Goal: Task Accomplishment & Management: Complete application form

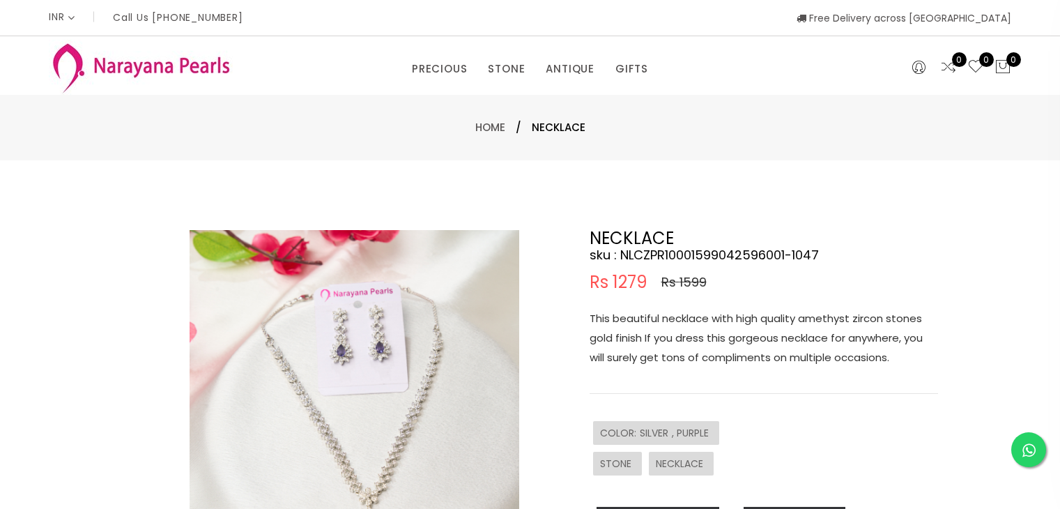
select select "INR"
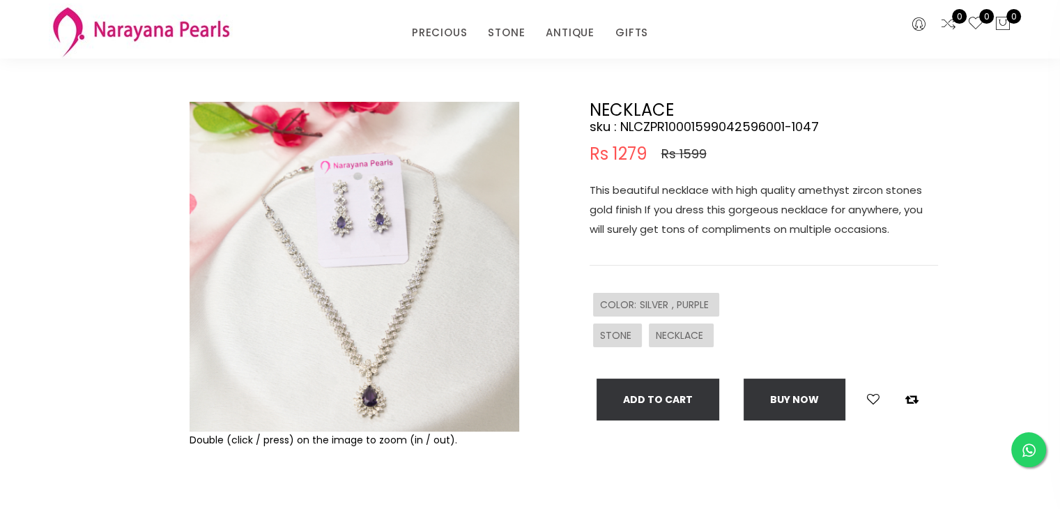
click at [386, 281] on img at bounding box center [355, 267] width 330 height 330
click at [366, 249] on img at bounding box center [355, 267] width 330 height 330
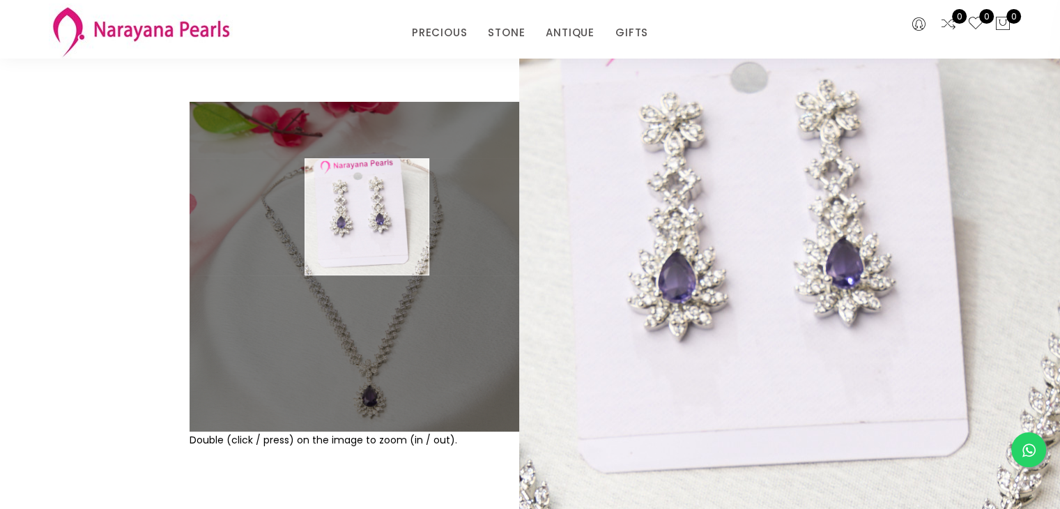
click at [367, 217] on img at bounding box center [355, 267] width 330 height 330
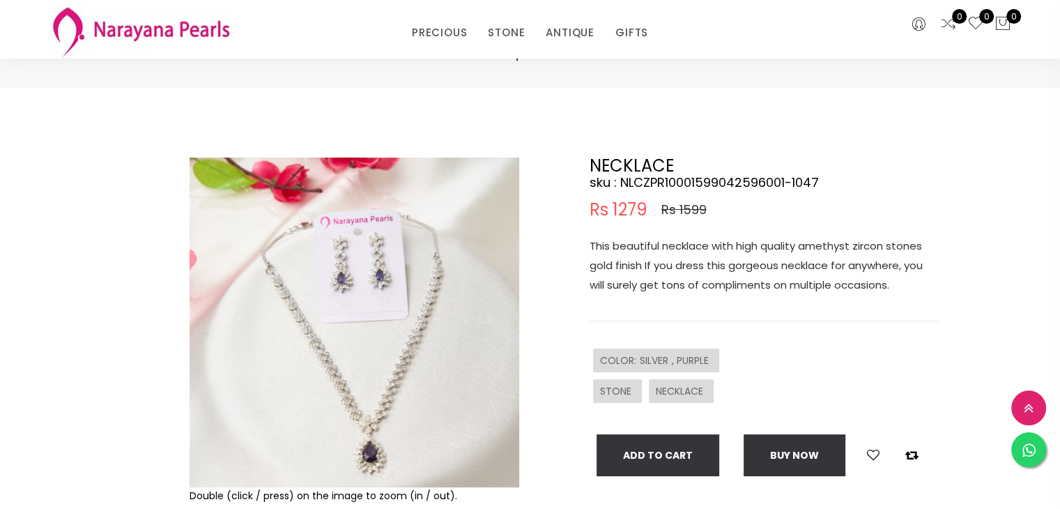
scroll to position [0, 0]
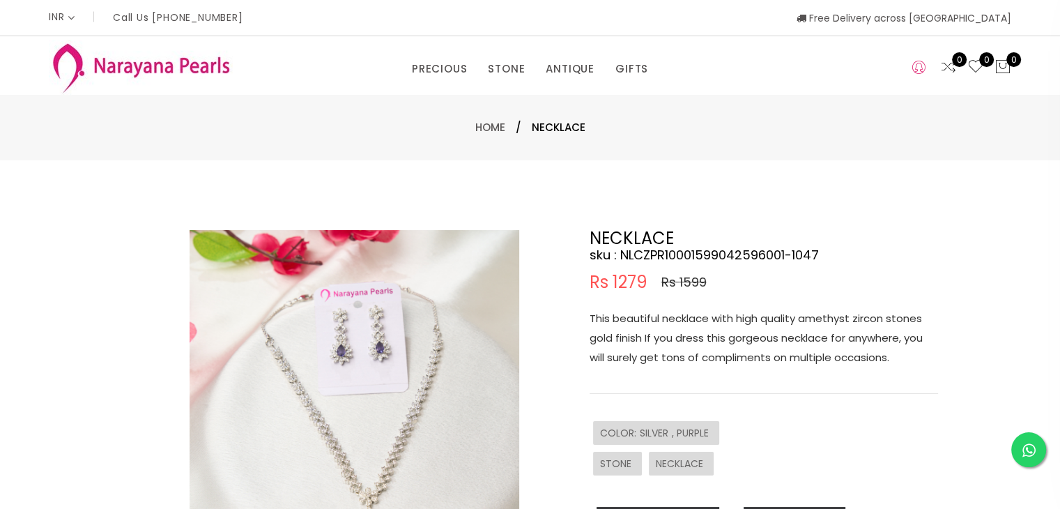
click at [916, 70] on icon at bounding box center [918, 67] width 13 height 17
click at [869, 114] on link "Register" at bounding box center [869, 110] width 36 height 11
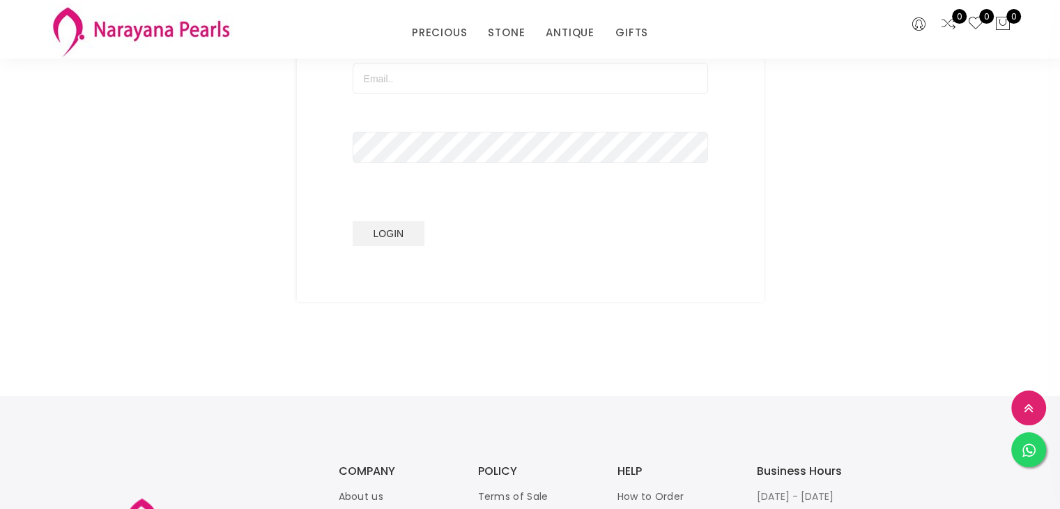
scroll to position [139, 0]
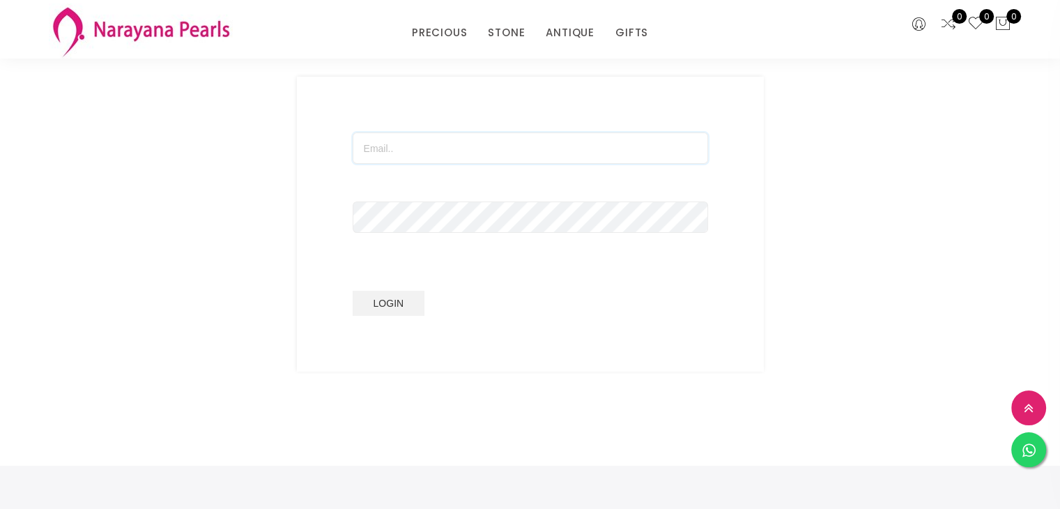
click at [438, 145] on input "text" at bounding box center [530, 147] width 355 height 31
click at [472, 145] on input "text" at bounding box center [530, 147] width 355 height 31
click at [1026, 415] on button at bounding box center [1028, 407] width 35 height 35
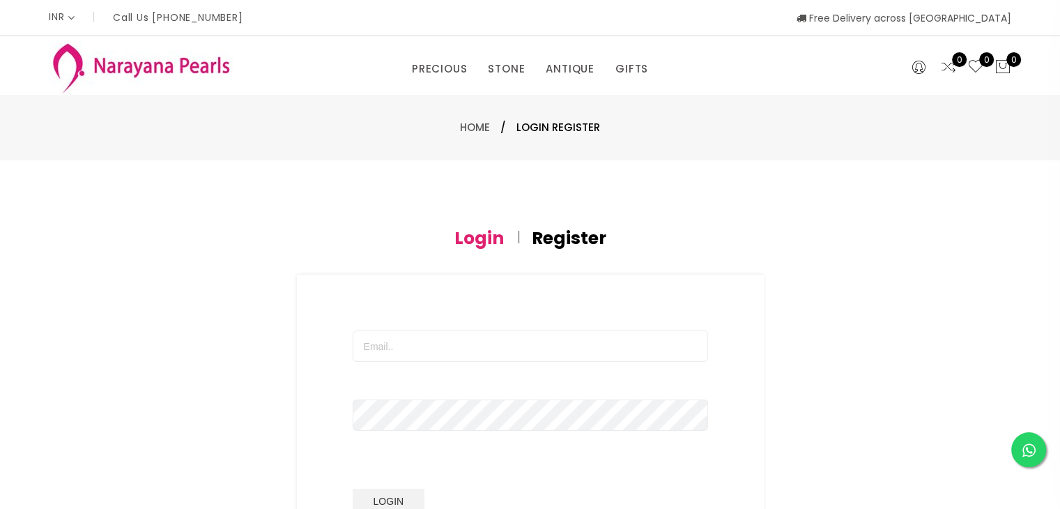
scroll to position [0, 0]
click at [387, 339] on input "text" at bounding box center [530, 345] width 355 height 31
click at [359, 340] on input "text" at bounding box center [530, 345] width 355 height 31
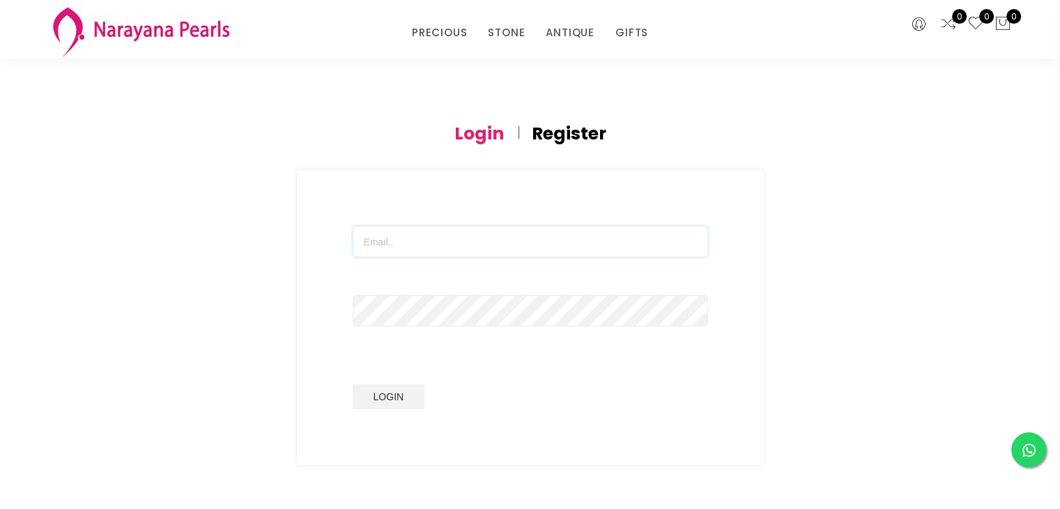
scroll to position [70, 0]
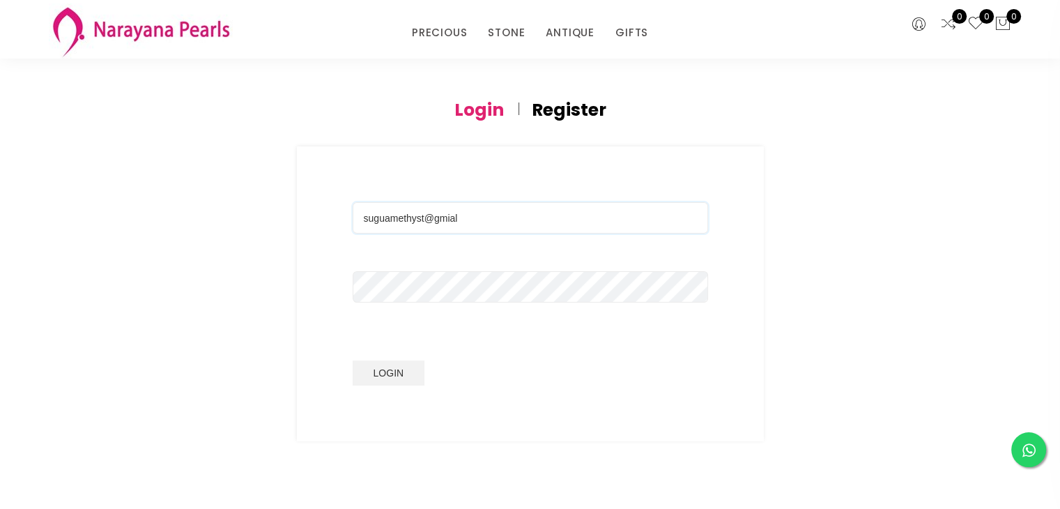
type input "suguamethyst@gmial"
click at [565, 115] on h4 "Register" at bounding box center [569, 110] width 75 height 17
click at [438, 206] on input "text" at bounding box center [530, 217] width 355 height 31
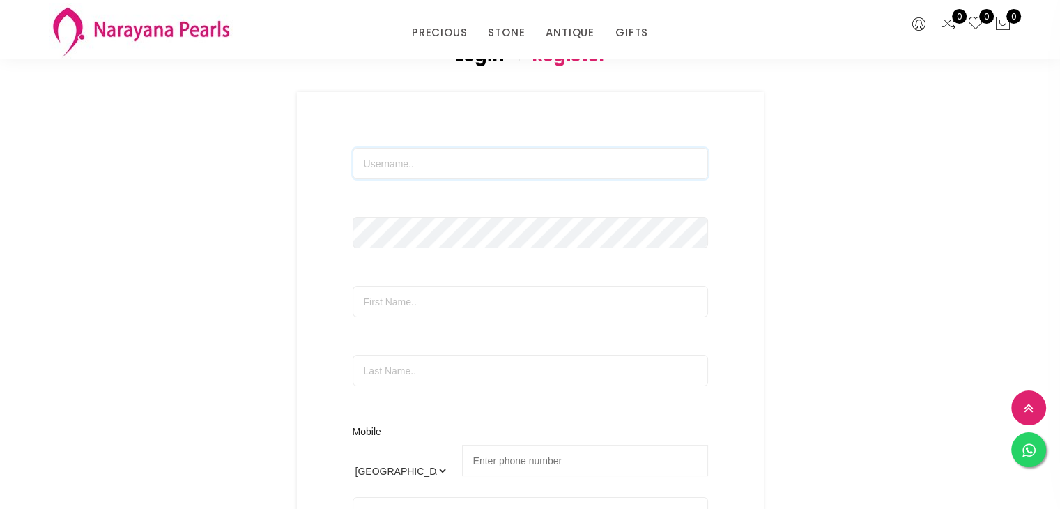
scroll to position [139, 0]
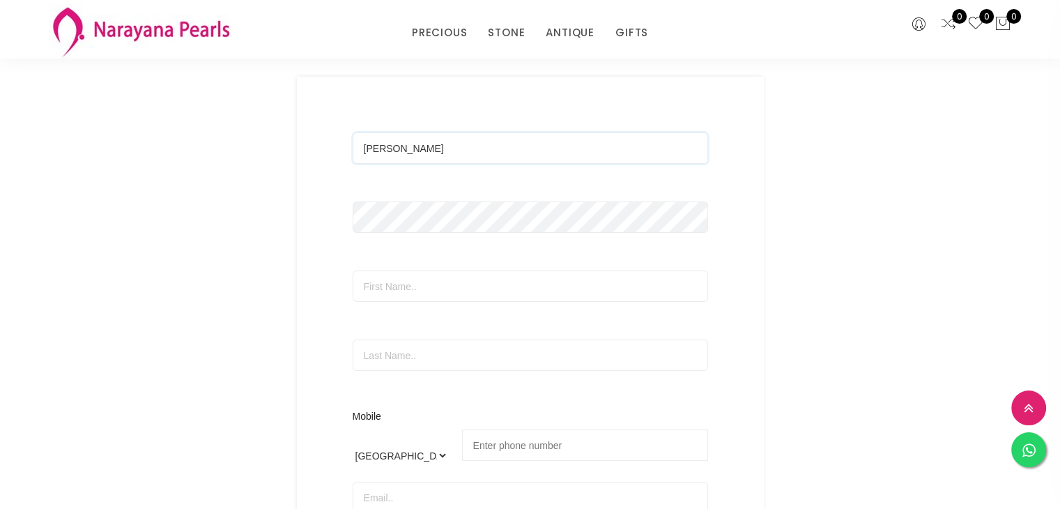
type input "[PERSON_NAME]"
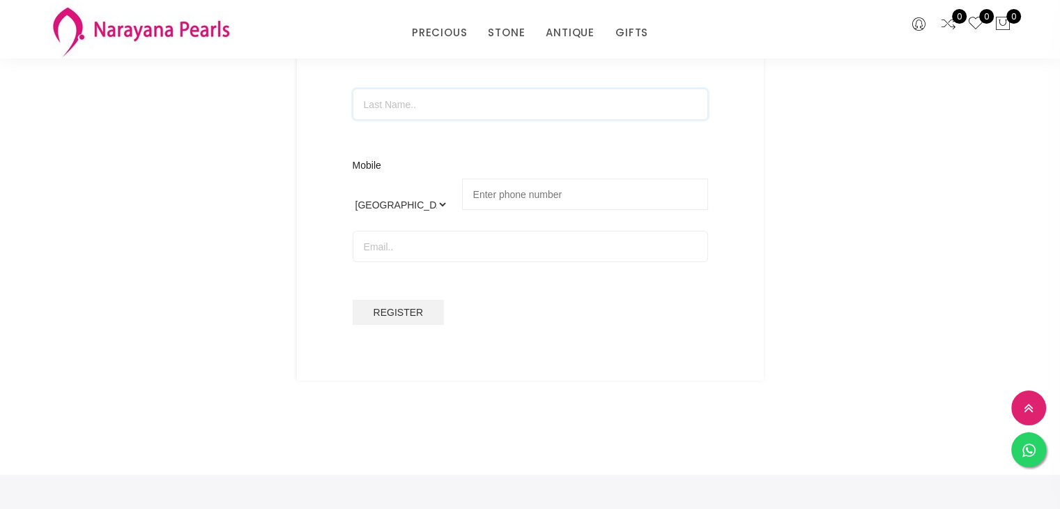
scroll to position [418, 0]
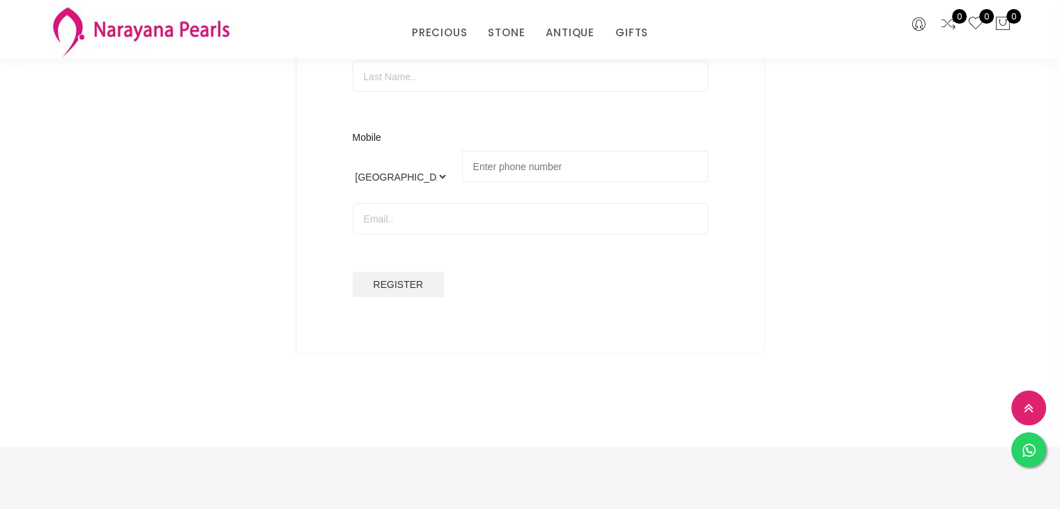
click at [493, 169] on input "tel" at bounding box center [585, 165] width 246 height 31
type input "94446 83492"
click at [473, 210] on input "email" at bounding box center [530, 218] width 355 height 31
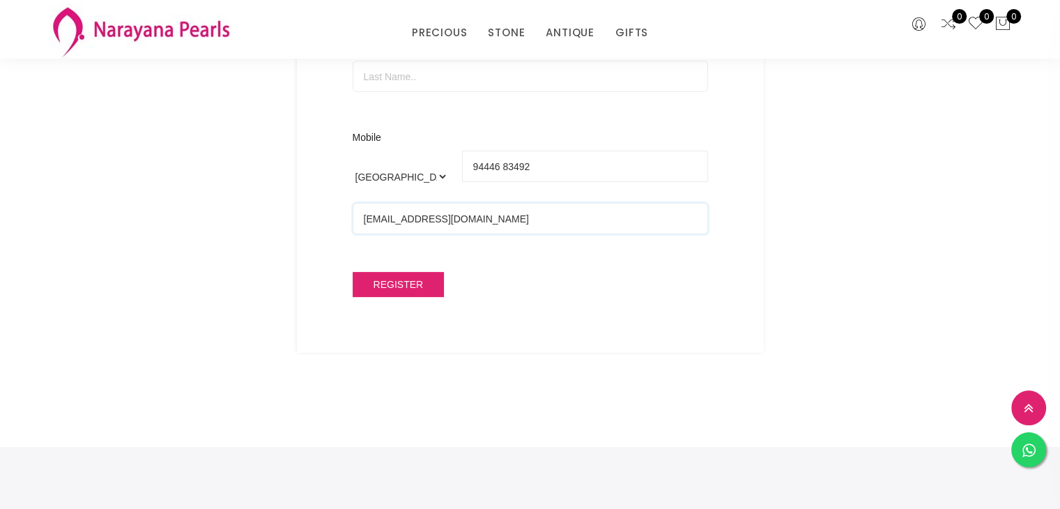
type input "[EMAIL_ADDRESS][DOMAIN_NAME]"
click at [367, 279] on button "Register" at bounding box center [399, 284] width 92 height 25
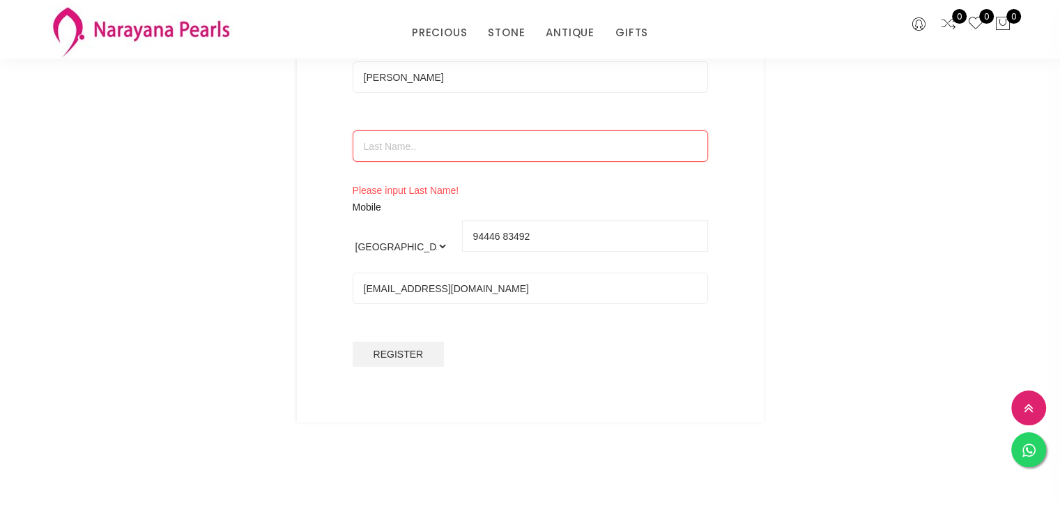
click at [426, 146] on input "text" at bounding box center [530, 145] width 355 height 31
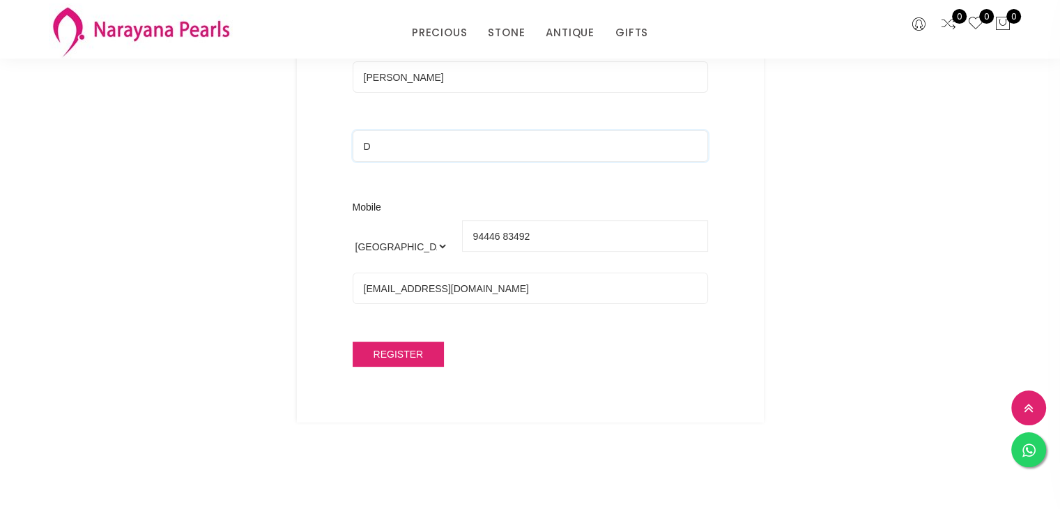
type input "D"
click at [403, 350] on span "Register" at bounding box center [398, 353] width 50 height 11
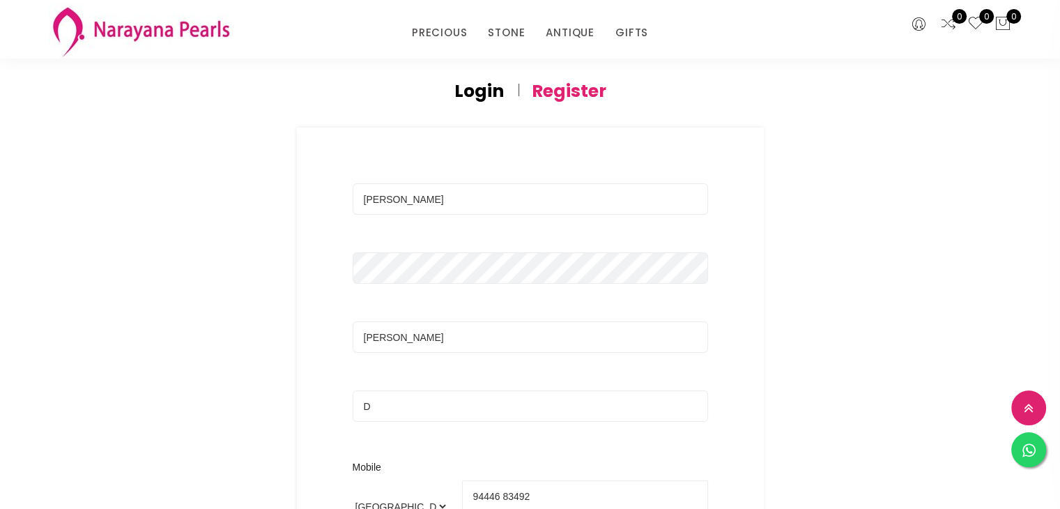
scroll to position [70, 0]
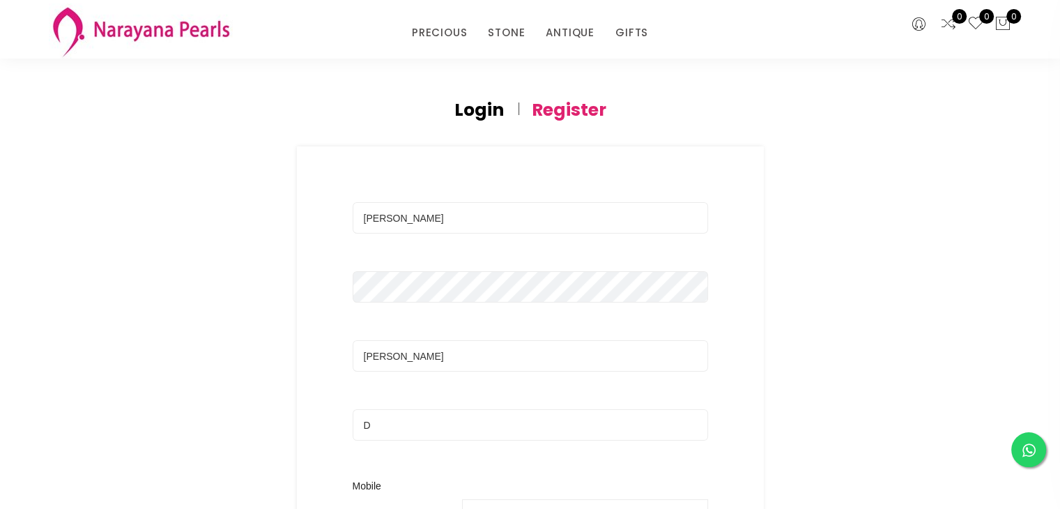
click at [477, 112] on h4 "Login" at bounding box center [478, 110] width 49 height 17
click at [472, 216] on input "suguamethyst@gmial" at bounding box center [530, 217] width 355 height 31
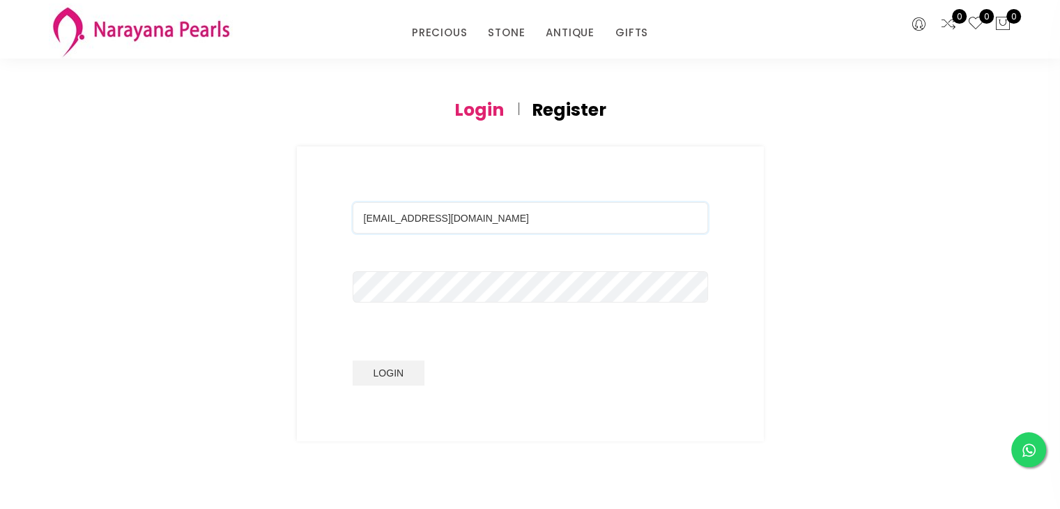
type input "[EMAIL_ADDRESS][DOMAIN_NAME]"
click at [386, 376] on button "Login" at bounding box center [389, 372] width 72 height 25
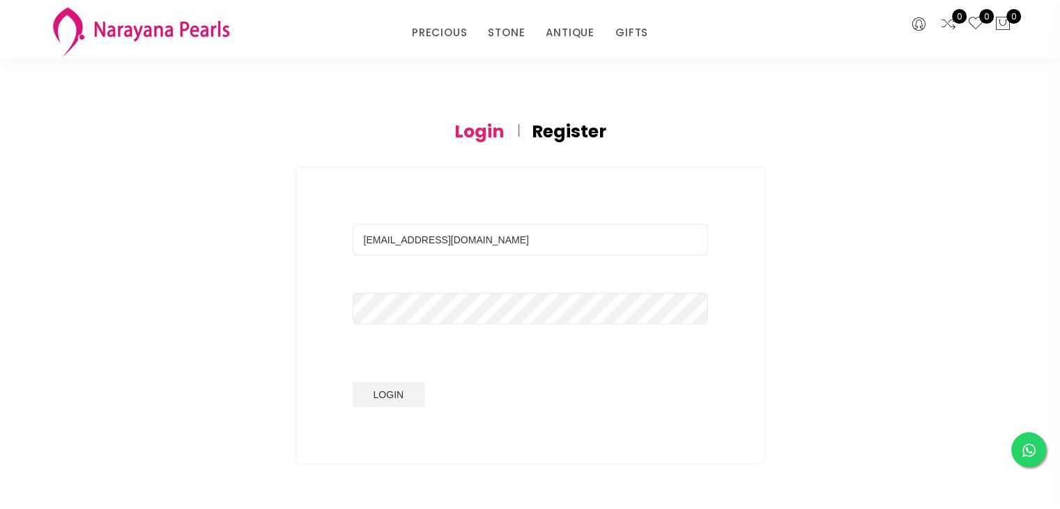
scroll to position [0, 0]
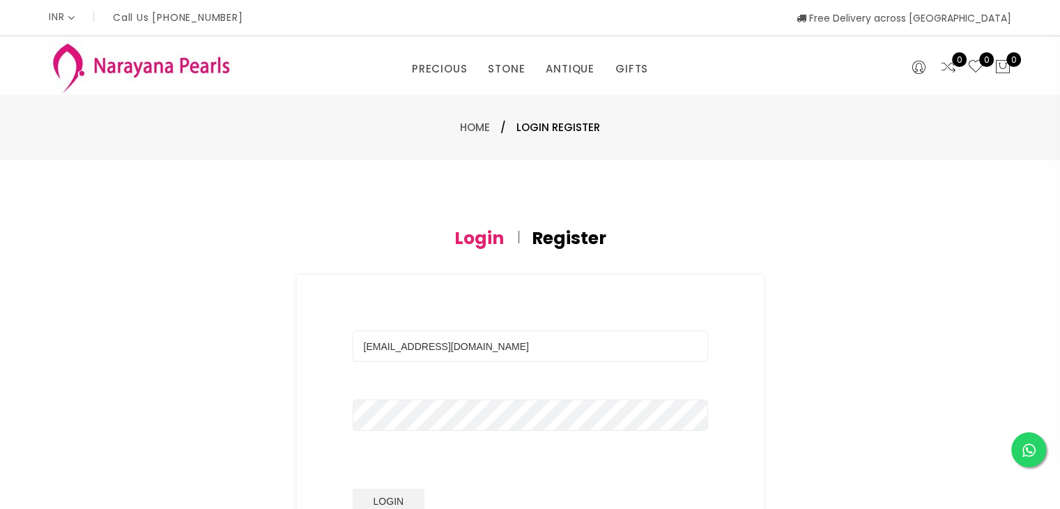
click at [557, 242] on h4 "Register" at bounding box center [569, 238] width 75 height 17
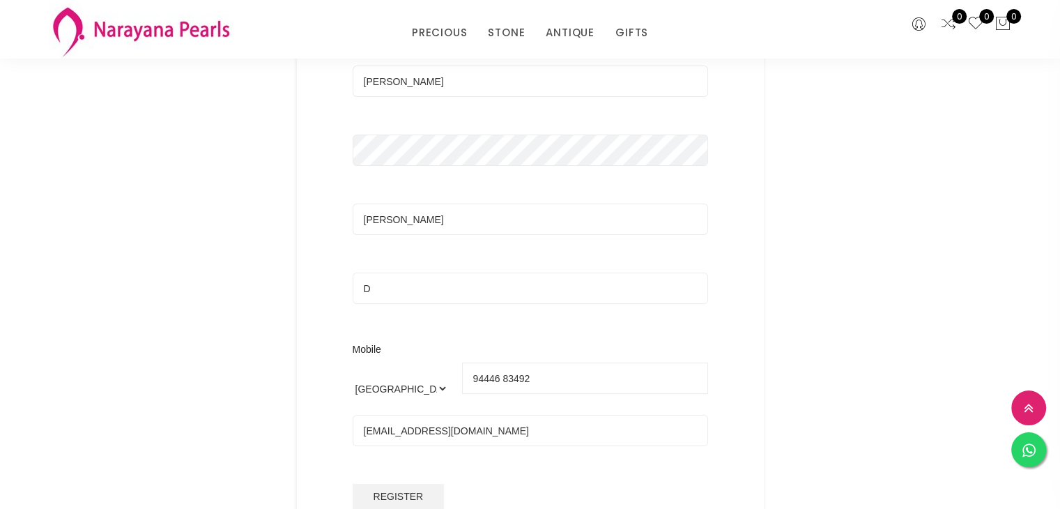
scroll to position [209, 0]
click at [552, 378] on input "94446 83492" at bounding box center [585, 374] width 246 height 31
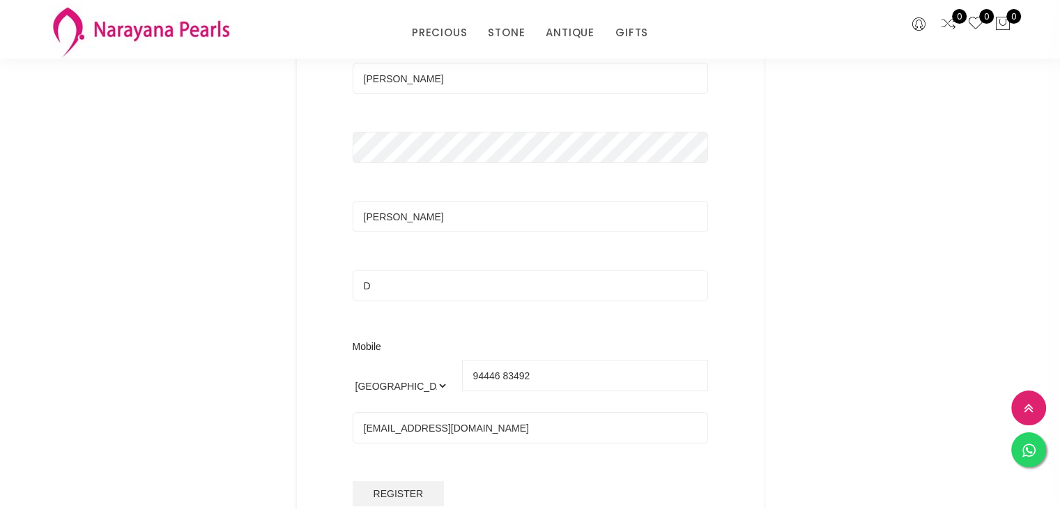
click at [552, 378] on input "94446 83492" at bounding box center [585, 374] width 246 height 31
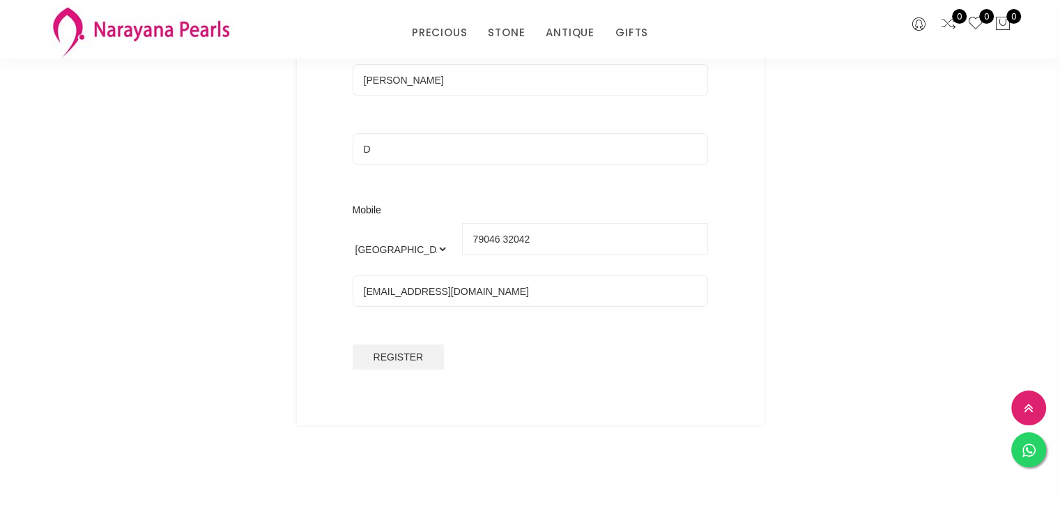
scroll to position [348, 0]
type input "79046 32042"
drag, startPoint x: 424, startPoint y: 289, endPoint x: 378, endPoint y: 288, distance: 46.0
click at [378, 288] on input "[EMAIL_ADDRESS][DOMAIN_NAME]" at bounding box center [530, 287] width 355 height 31
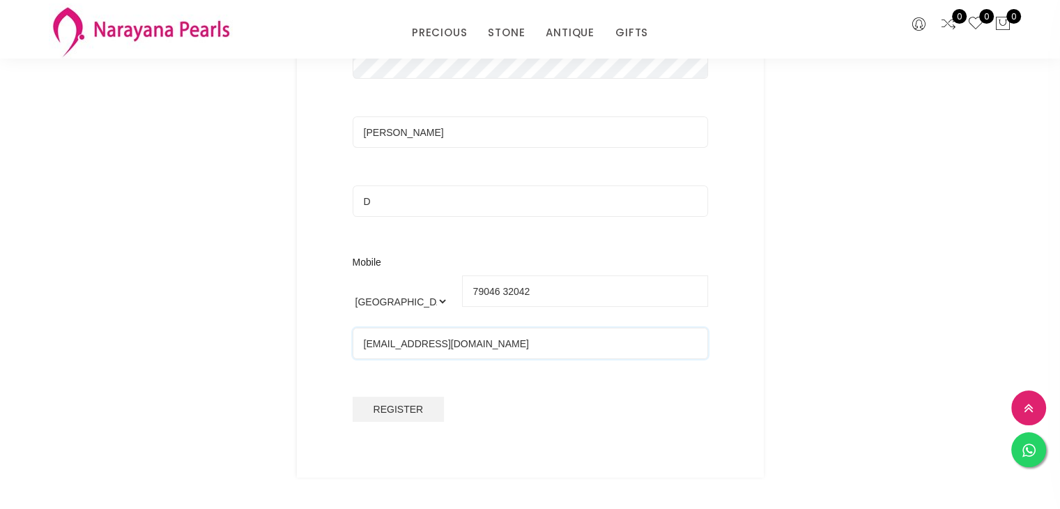
scroll to position [279, 0]
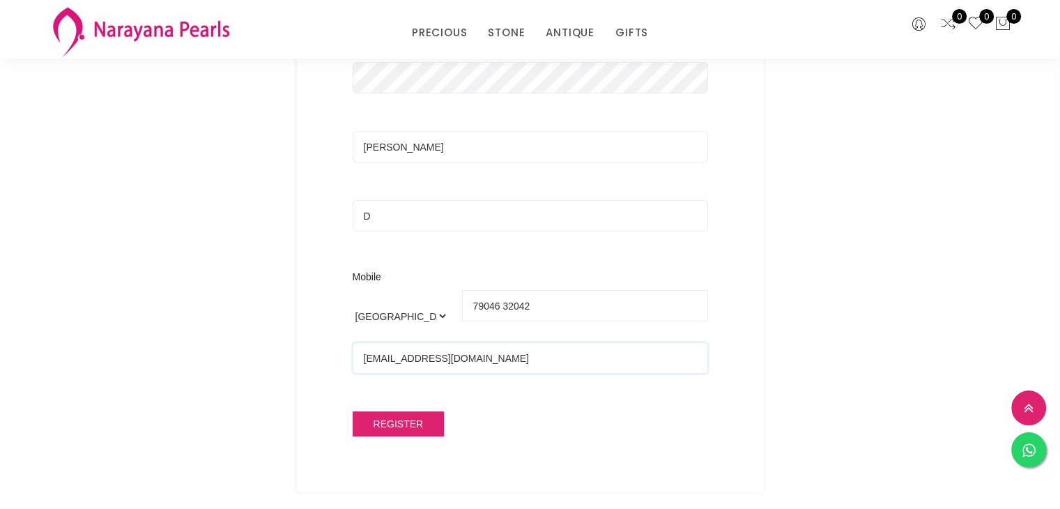
type input "[EMAIL_ADDRESS][DOMAIN_NAME]"
click at [375, 428] on span "Register" at bounding box center [398, 423] width 50 height 11
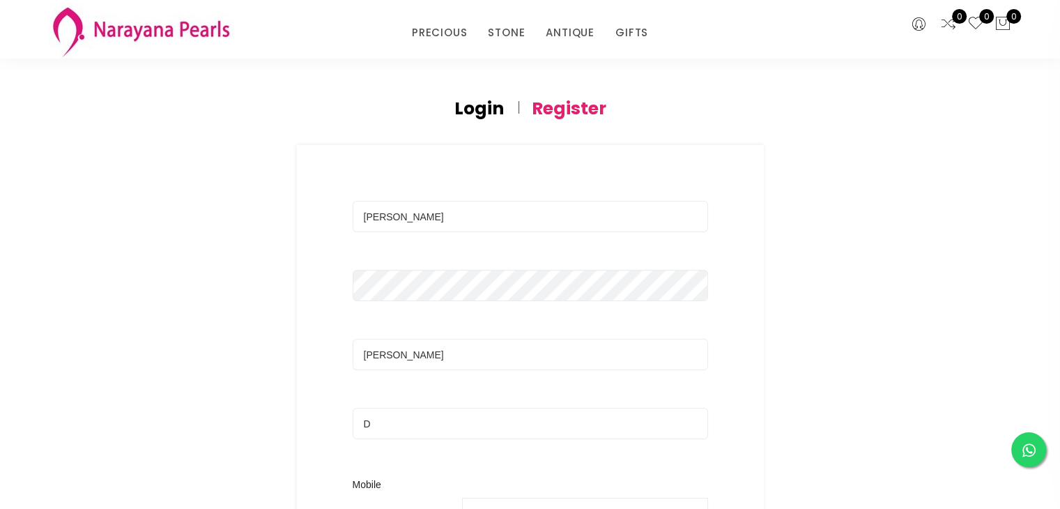
scroll to position [70, 0]
click at [460, 220] on input "[PERSON_NAME]" at bounding box center [530, 217] width 355 height 31
click at [415, 353] on input "[PERSON_NAME]" at bounding box center [530, 355] width 355 height 31
type input "[PERSON_NAME]"
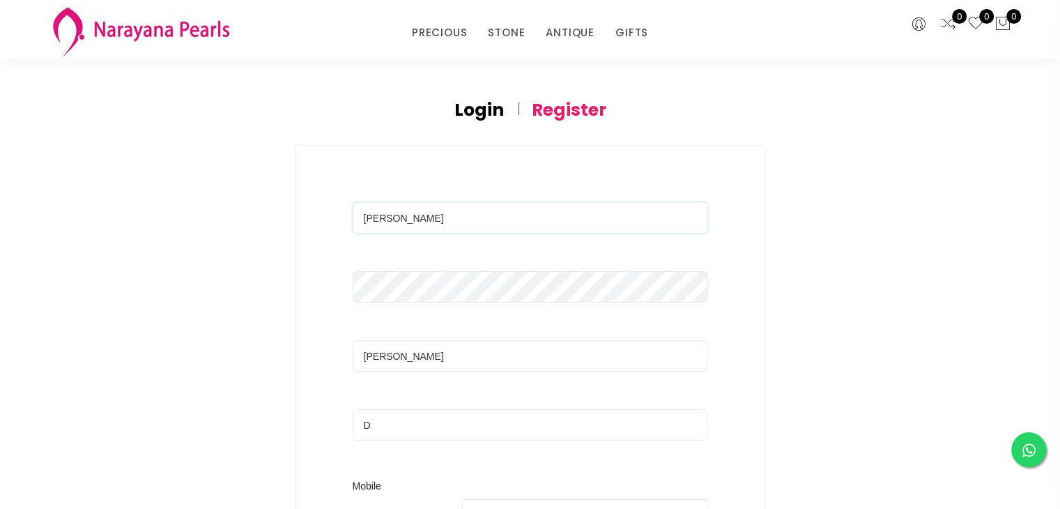
click at [447, 219] on input "[PERSON_NAME]" at bounding box center [530, 217] width 355 height 31
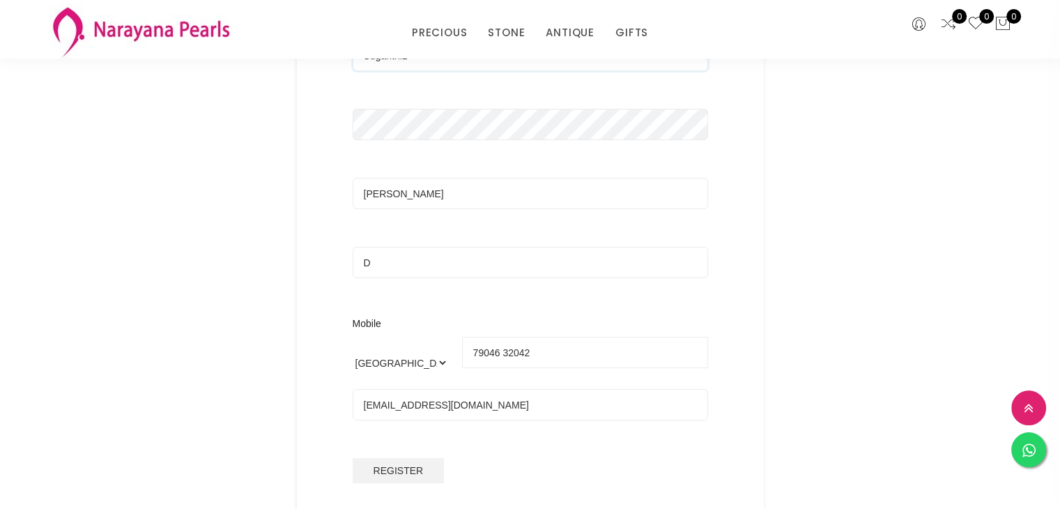
scroll to position [418, 0]
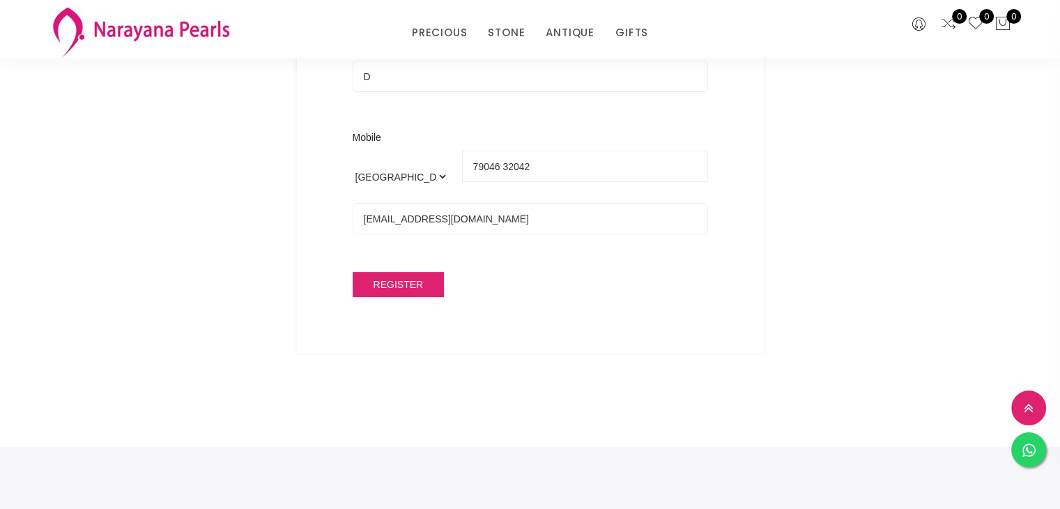
type input "Suganthi1"
click at [401, 291] on button "Register" at bounding box center [399, 284] width 92 height 25
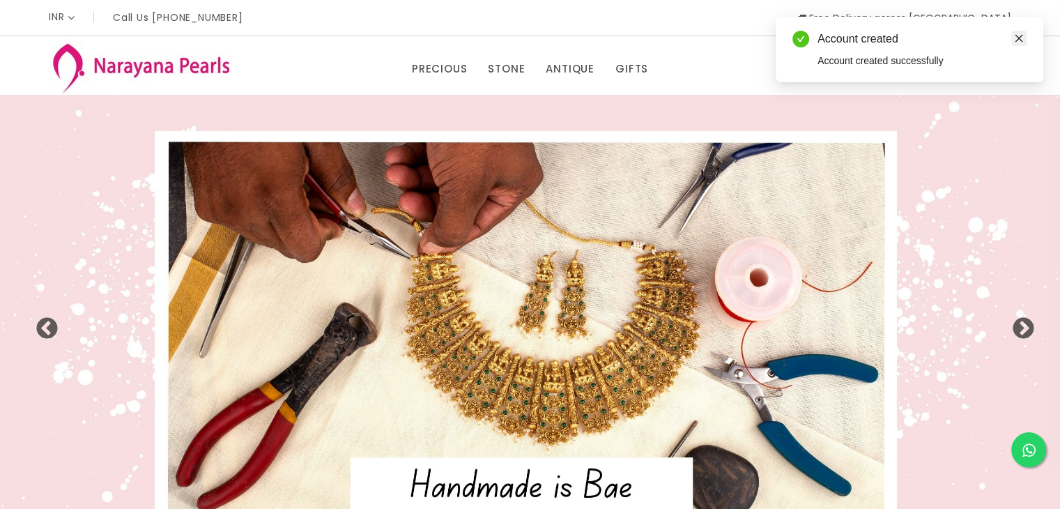
drag, startPoint x: 1022, startPoint y: 36, endPoint x: 1012, endPoint y: 40, distance: 11.3
click at [1022, 36] on icon "close" at bounding box center [1019, 38] width 10 height 10
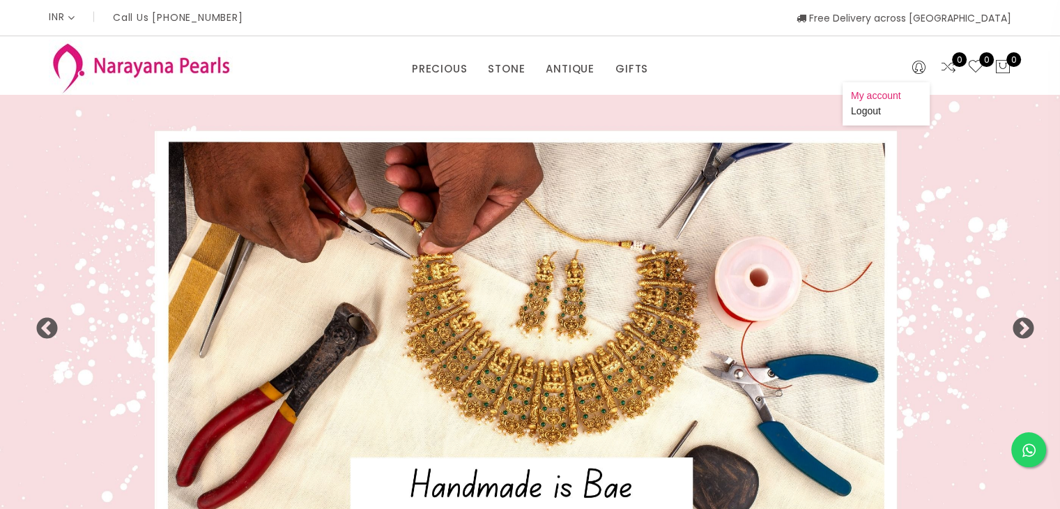
click at [893, 93] on link "My account" at bounding box center [876, 95] width 50 height 11
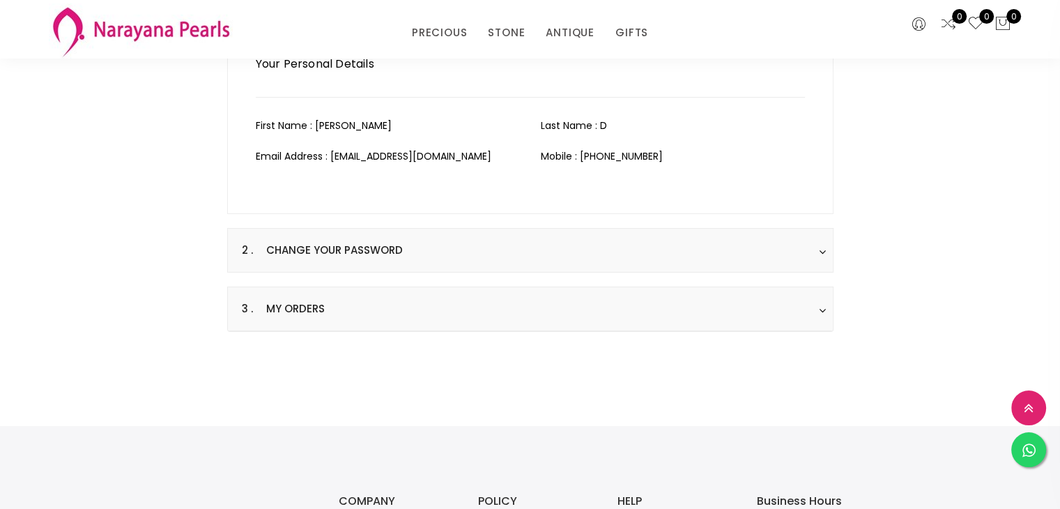
scroll to position [209, 0]
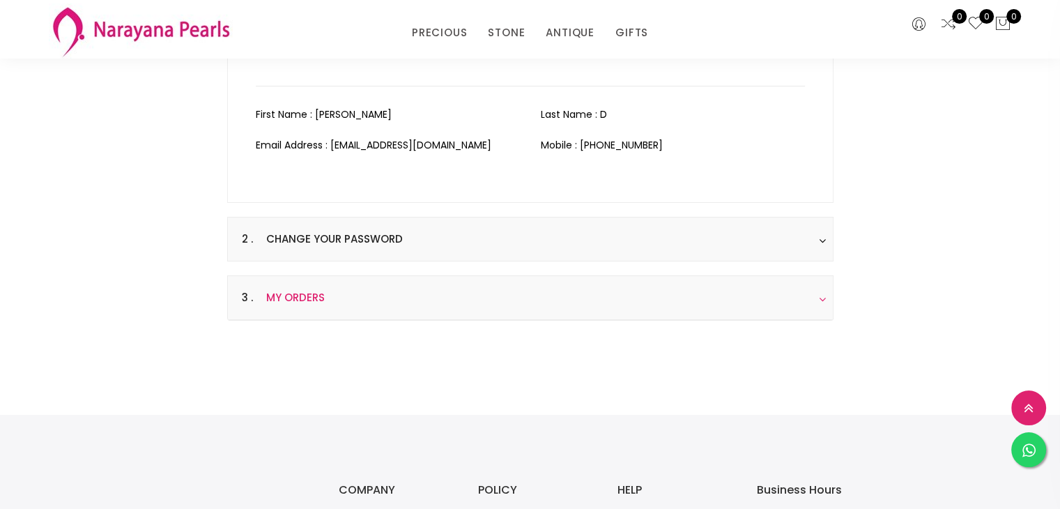
click at [578, 304] on h3 "3 . My Orders" at bounding box center [530, 298] width 605 height 44
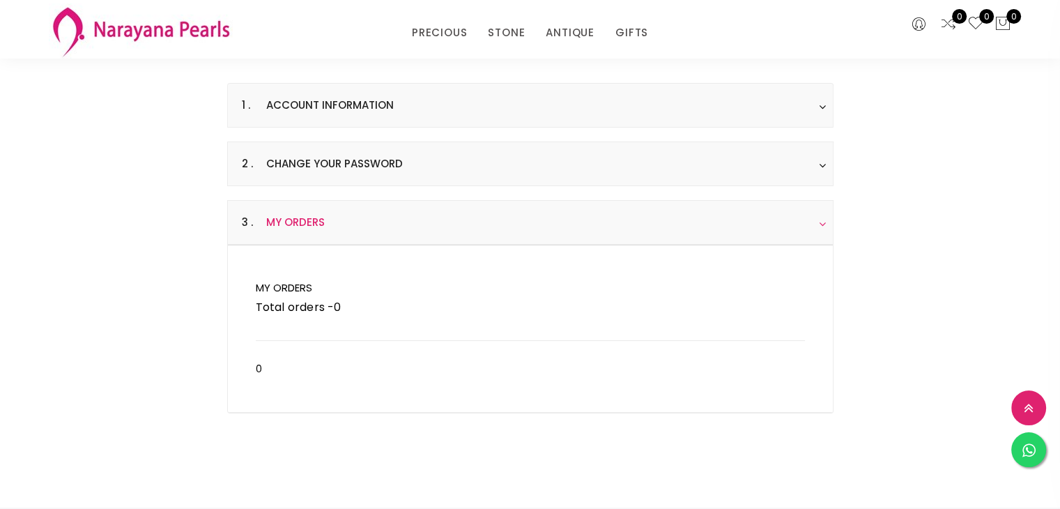
scroll to position [0, 0]
